Goal: Task Accomplishment & Management: Manage account settings

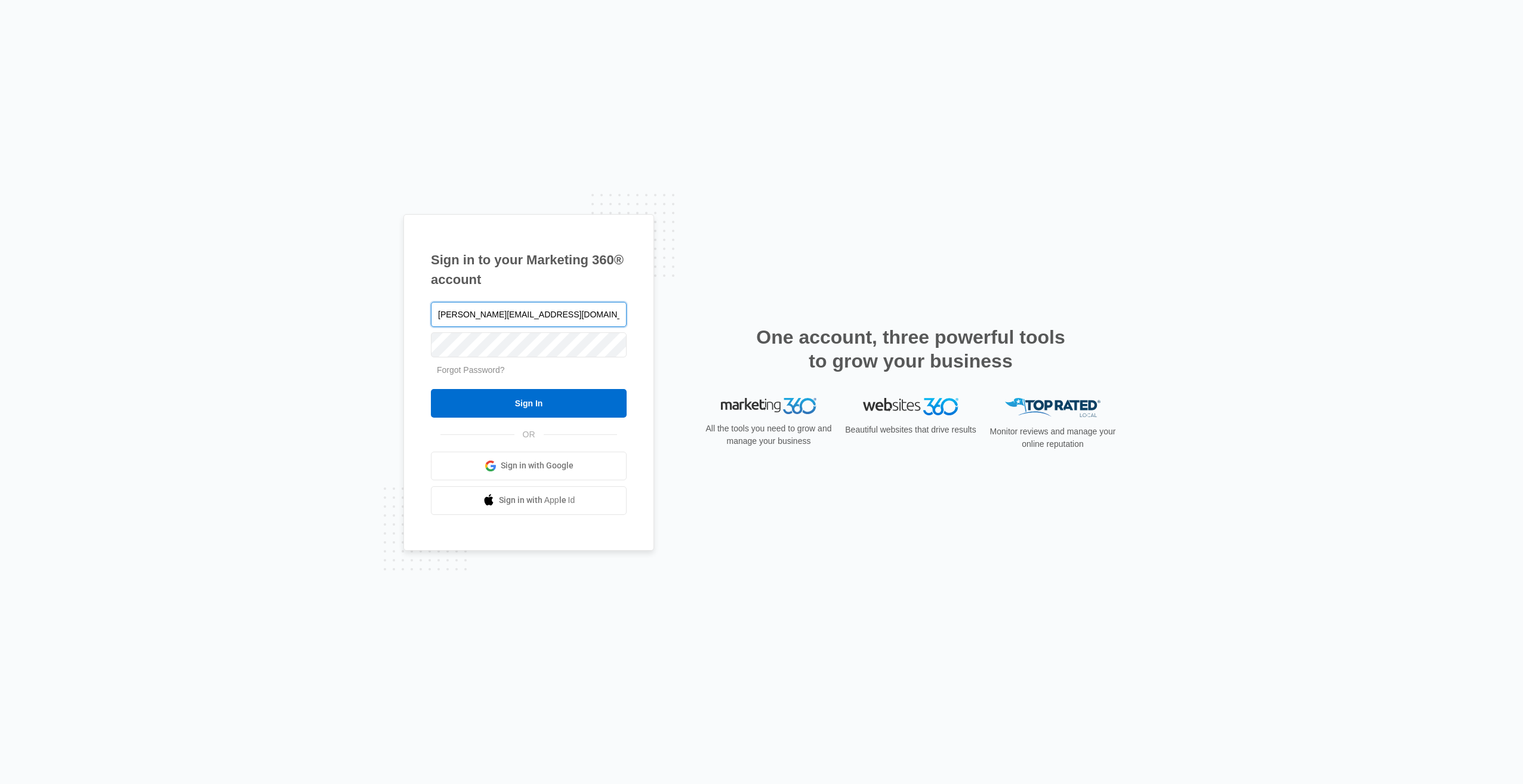
type input "salbert@kerralbert.com"
click at [524, 406] on input "Sign In" at bounding box center [529, 403] width 196 height 29
